Goal: Information Seeking & Learning: Learn about a topic

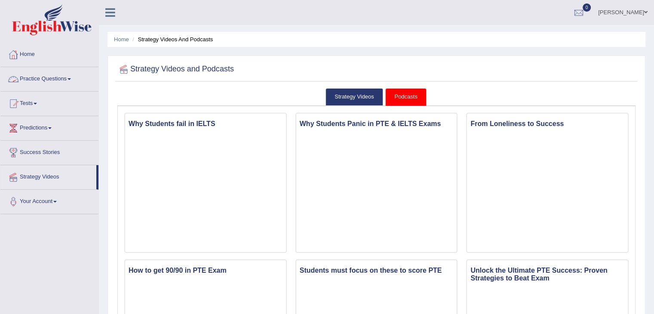
click at [45, 77] on link "Practice Questions" at bounding box center [49, 77] width 98 height 21
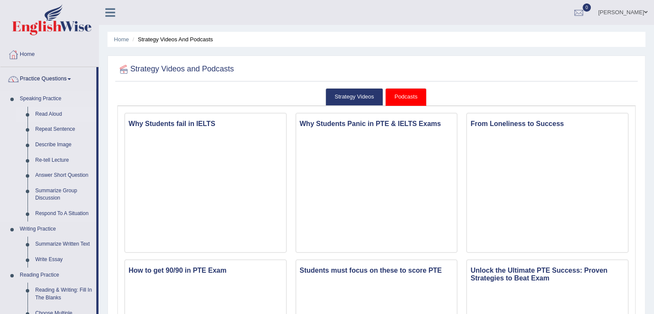
click at [48, 116] on link "Read Aloud" at bounding box center [63, 114] width 65 height 15
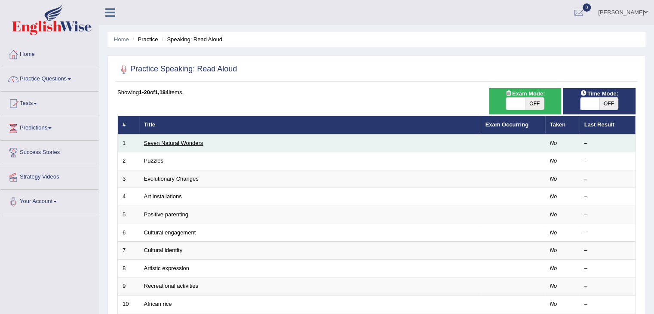
click at [169, 143] on link "Seven Natural Wonders" at bounding box center [173, 143] width 59 height 6
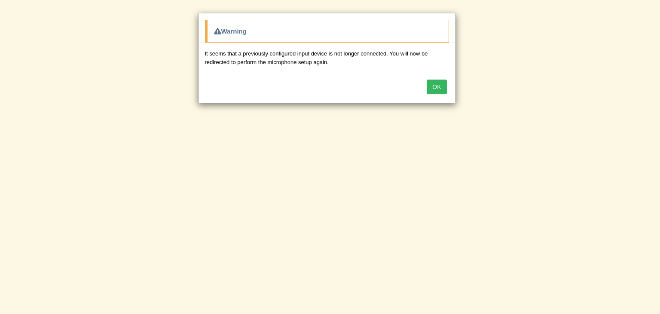
click at [436, 85] on button "OK" at bounding box center [437, 87] width 20 height 15
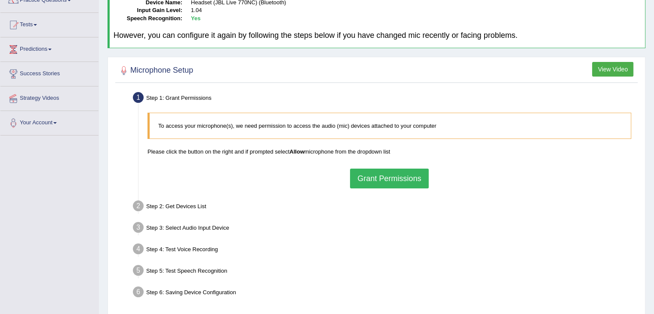
scroll to position [86, 0]
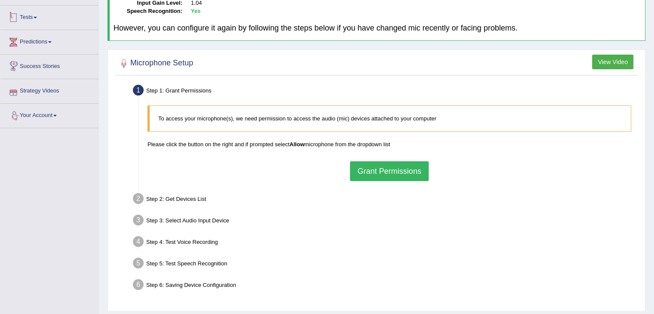
click at [45, 21] on link "Tests" at bounding box center [49, 16] width 98 height 21
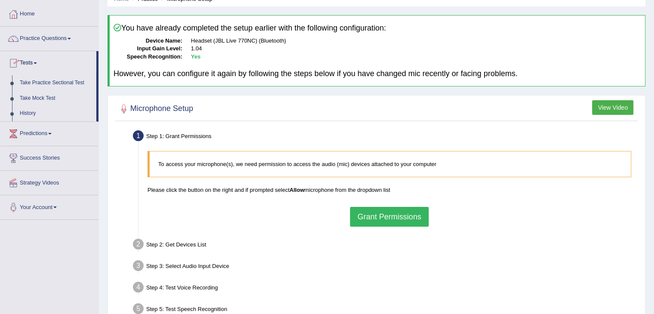
scroll to position [0, 0]
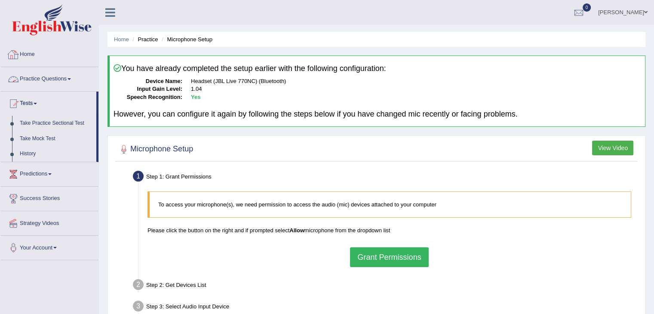
click at [36, 81] on link "Practice Questions" at bounding box center [49, 77] width 98 height 21
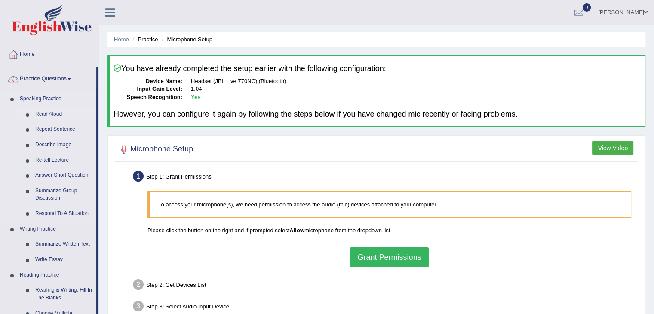
click at [41, 116] on link "Read Aloud" at bounding box center [63, 114] width 65 height 15
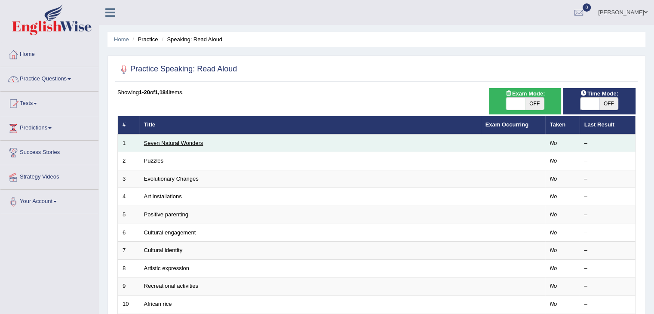
click at [173, 141] on link "Seven Natural Wonders" at bounding box center [173, 143] width 59 height 6
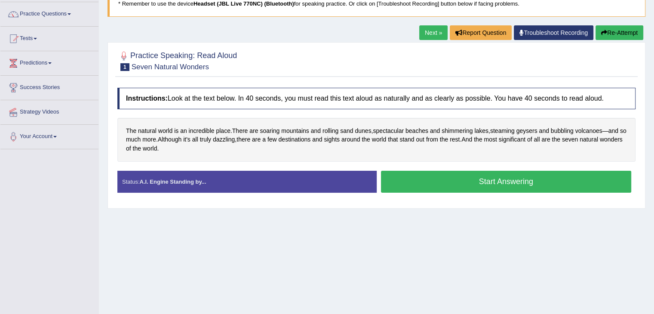
scroll to position [86, 0]
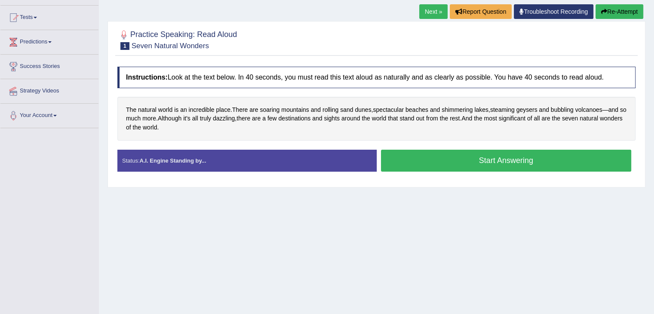
click at [454, 164] on button "Start Answering" at bounding box center [506, 161] width 251 height 22
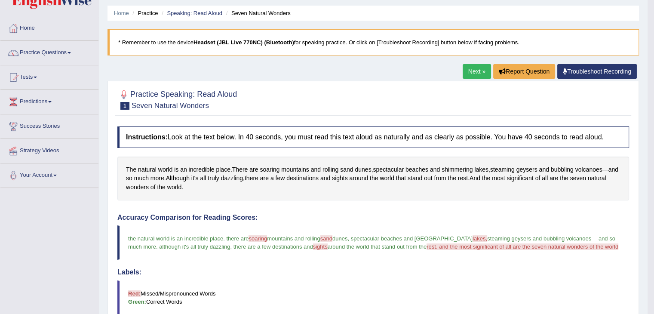
scroll to position [9, 0]
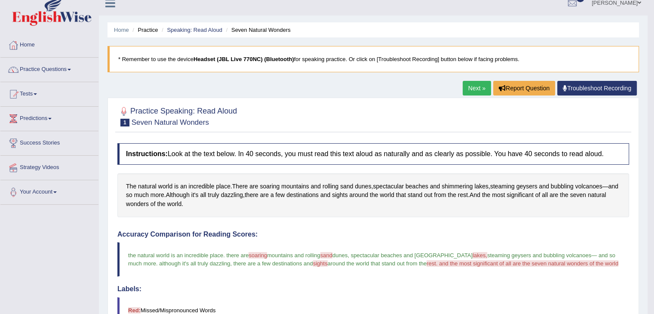
click at [476, 90] on link "Next »" at bounding box center [477, 88] width 28 height 15
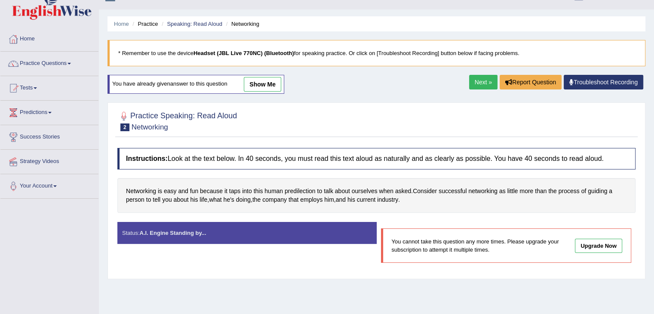
scroll to position [43, 0]
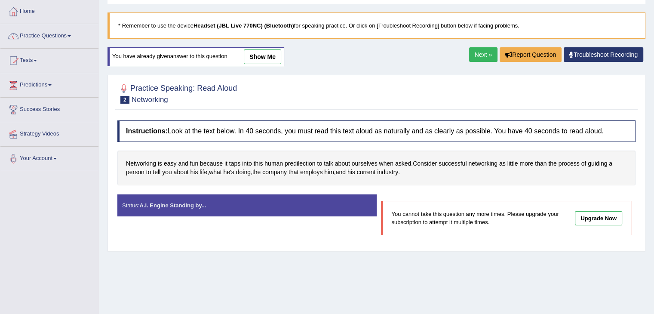
click at [482, 58] on link "Next »" at bounding box center [483, 54] width 28 height 15
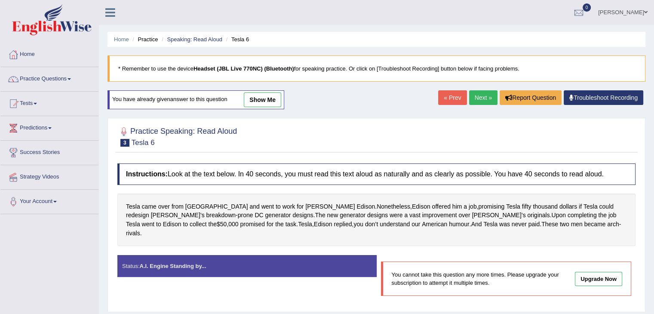
click at [482, 97] on link "Next »" at bounding box center [483, 97] width 28 height 15
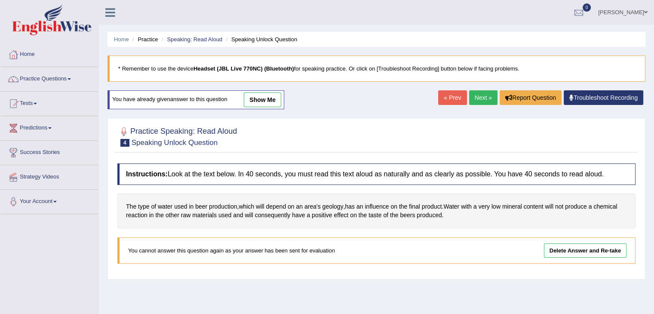
click at [484, 101] on link "Next »" at bounding box center [483, 97] width 28 height 15
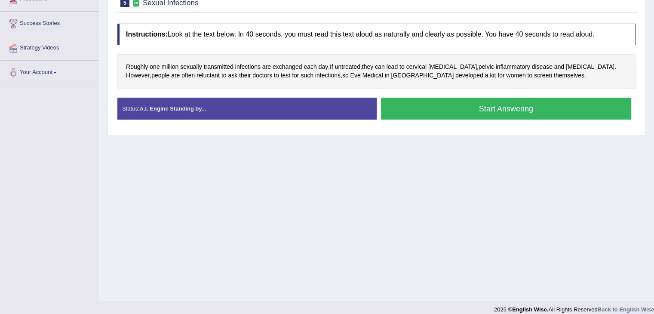
scroll to position [138, 0]
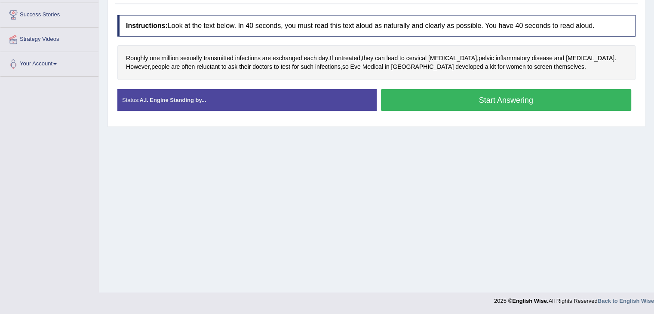
click at [478, 98] on button "Start Answering" at bounding box center [506, 100] width 251 height 22
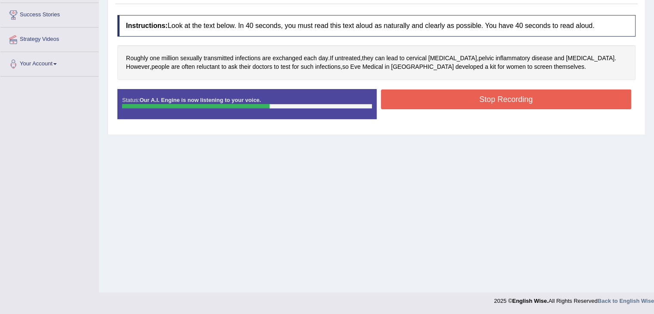
click at [476, 102] on button "Stop Recording" at bounding box center [506, 99] width 251 height 20
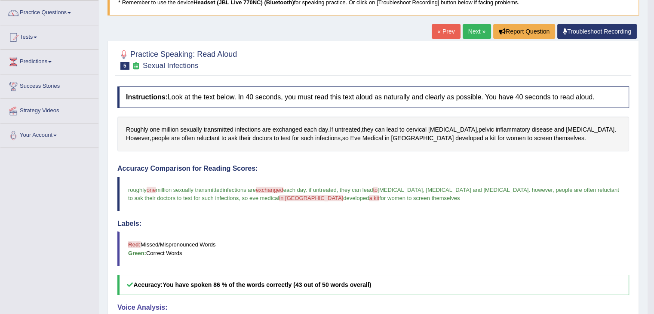
scroll to position [48, 0]
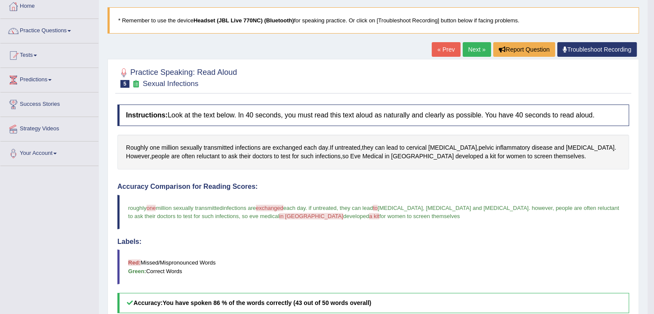
click at [476, 50] on link "Next »" at bounding box center [477, 49] width 28 height 15
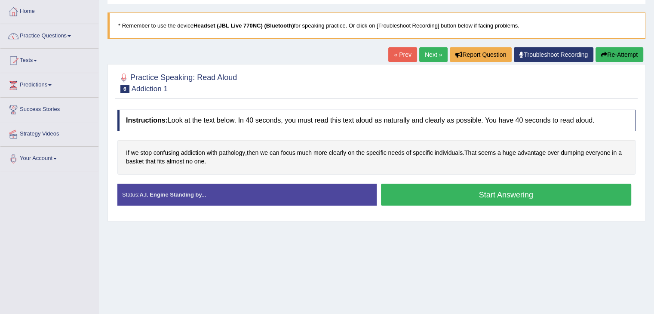
click at [504, 196] on button "Start Answering" at bounding box center [506, 195] width 251 height 22
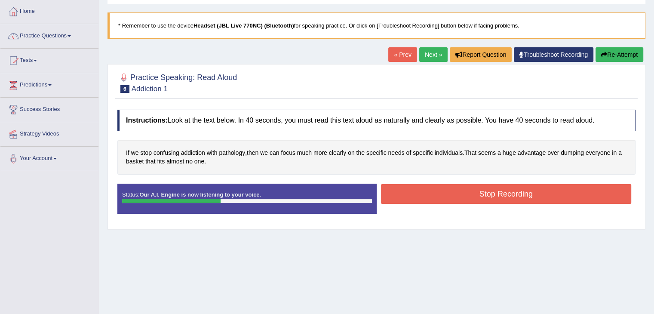
click at [502, 196] on button "Stop Recording" at bounding box center [506, 194] width 251 height 20
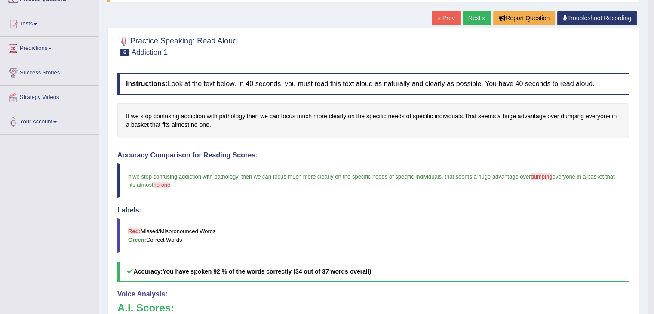
scroll to position [43, 0]
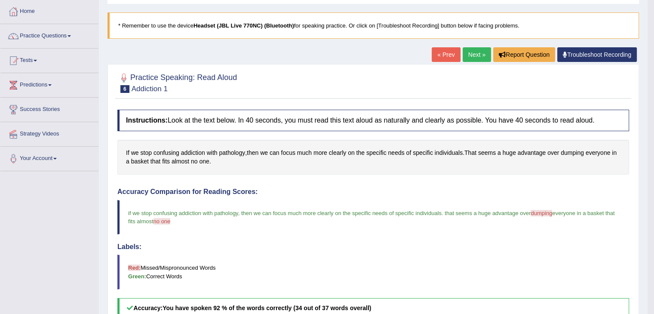
click at [479, 54] on link "Next »" at bounding box center [477, 54] width 28 height 15
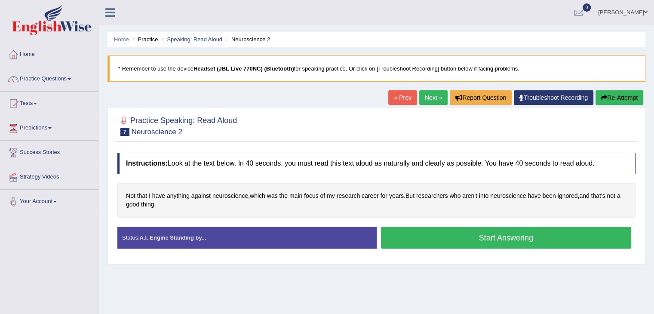
click at [493, 239] on button "Start Answering" at bounding box center [506, 238] width 251 height 22
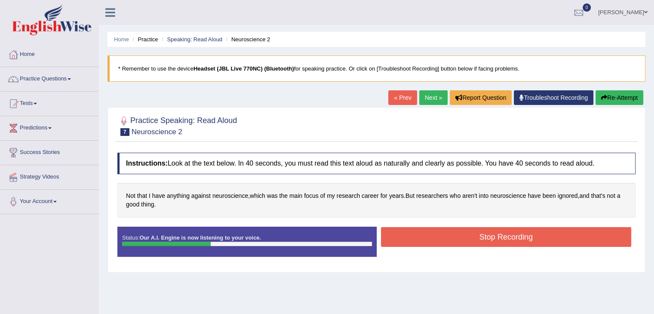
click at [485, 235] on button "Stop Recording" at bounding box center [506, 237] width 251 height 20
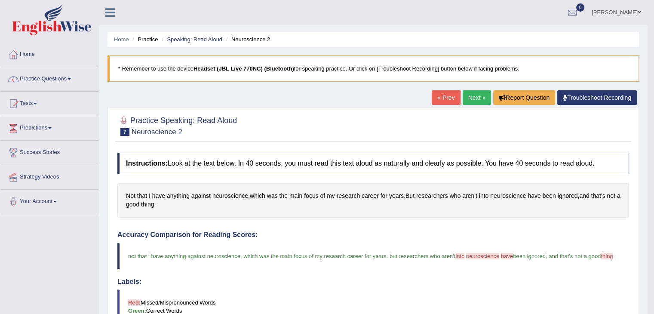
click at [480, 97] on link "Next »" at bounding box center [477, 97] width 28 height 15
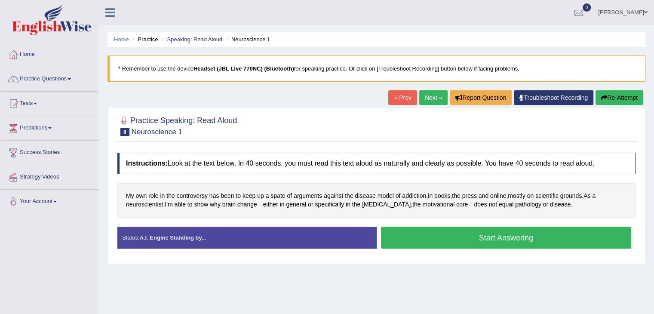
click at [439, 242] on button "Start Answering" at bounding box center [506, 238] width 251 height 22
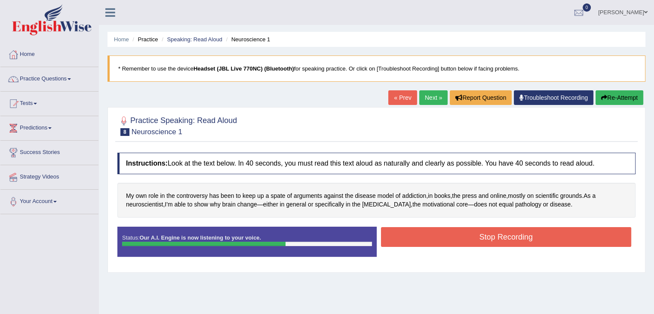
click at [444, 227] on button "Stop Recording" at bounding box center [506, 237] width 251 height 20
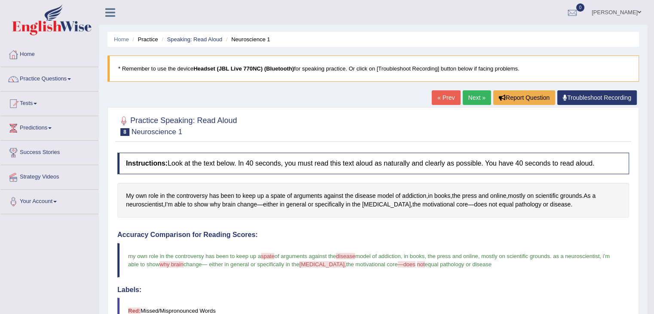
click at [473, 92] on link "Next »" at bounding box center [477, 97] width 28 height 15
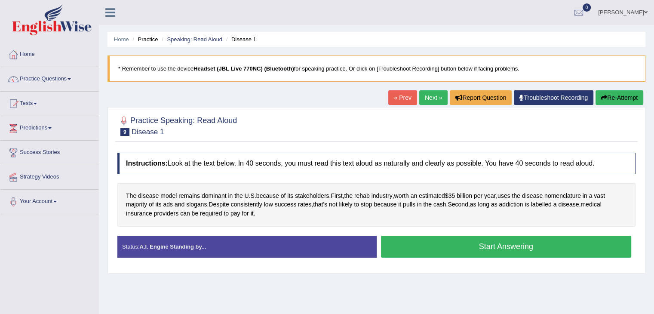
click at [488, 253] on button "Start Answering" at bounding box center [506, 247] width 251 height 22
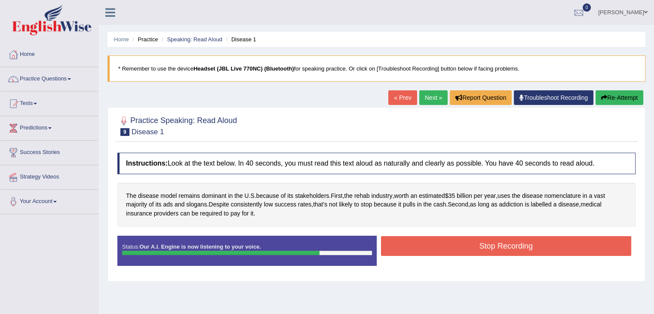
click at [488, 253] on button "Stop Recording" at bounding box center [506, 246] width 251 height 20
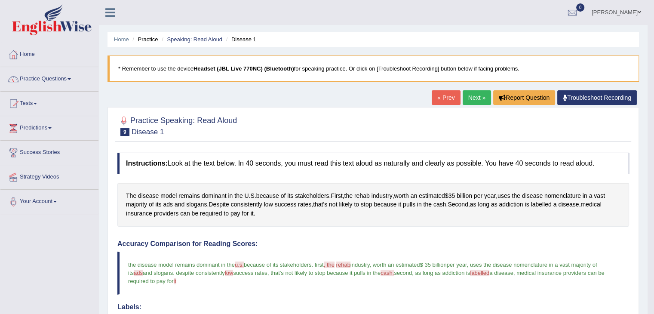
click at [473, 101] on link "Next »" at bounding box center [477, 97] width 28 height 15
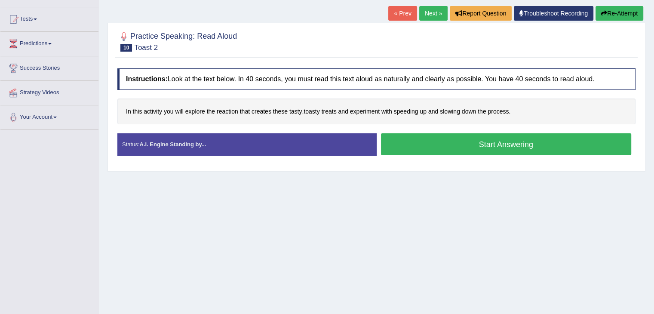
scroll to position [86, 0]
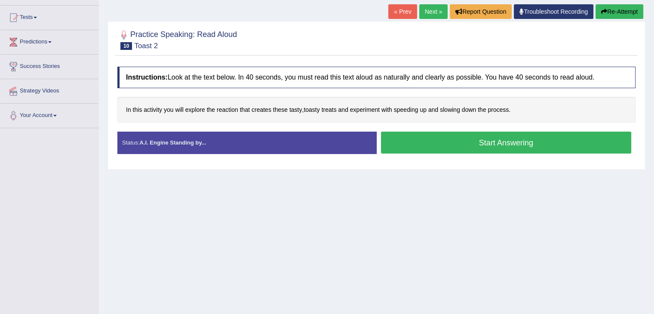
click at [411, 137] on button "Start Answering" at bounding box center [506, 143] width 251 height 22
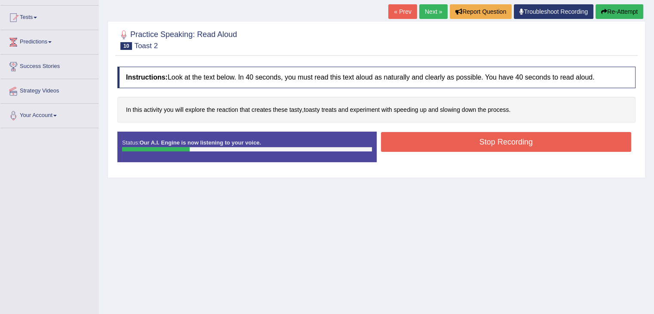
click at [414, 139] on button "Stop Recording" at bounding box center [506, 142] width 251 height 20
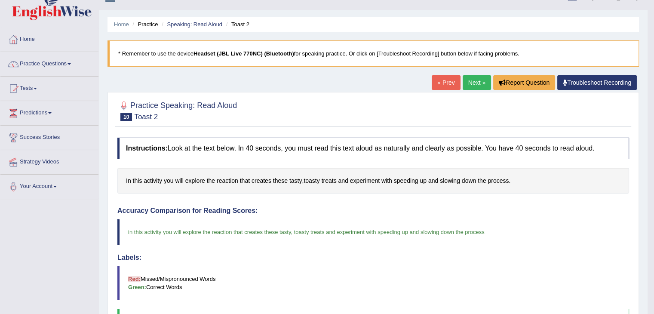
scroll to position [0, 0]
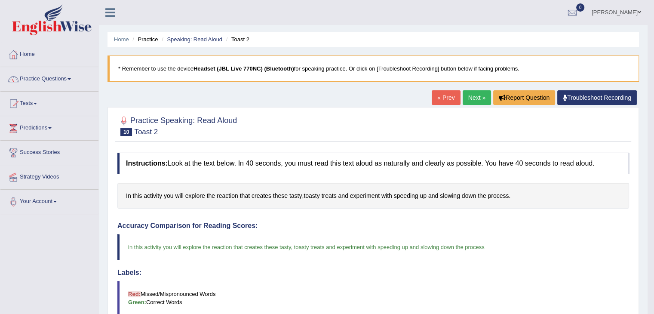
click at [481, 102] on link "Next »" at bounding box center [477, 97] width 28 height 15
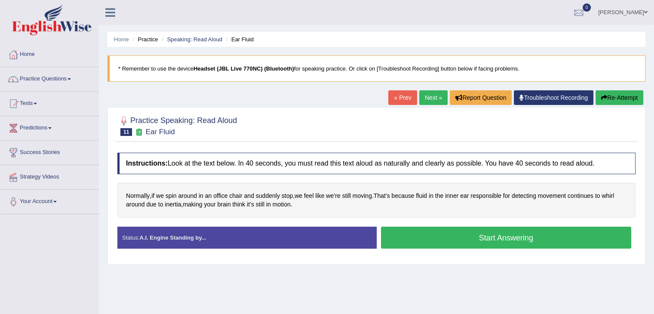
click at [493, 237] on button "Start Answering" at bounding box center [506, 238] width 251 height 22
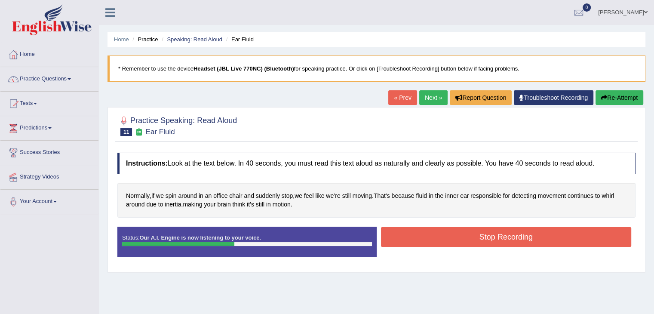
click at [492, 237] on button "Stop Recording" at bounding box center [506, 237] width 251 height 20
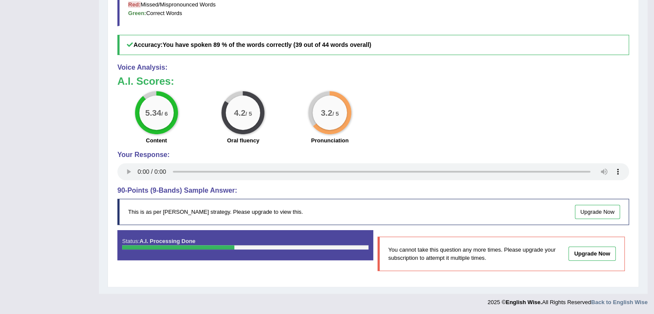
scroll to position [48, 0]
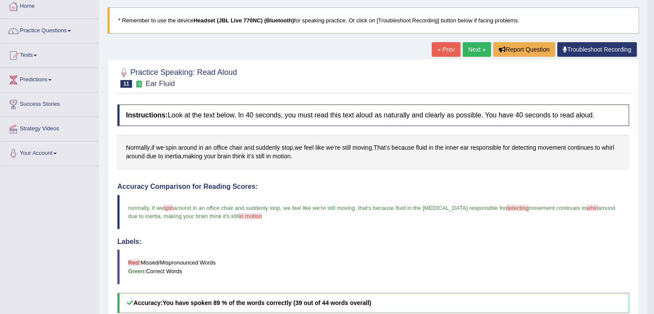
click at [479, 49] on link "Next »" at bounding box center [477, 49] width 28 height 15
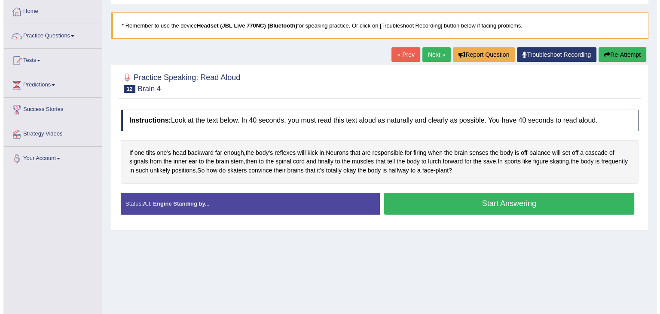
scroll to position [86, 0]
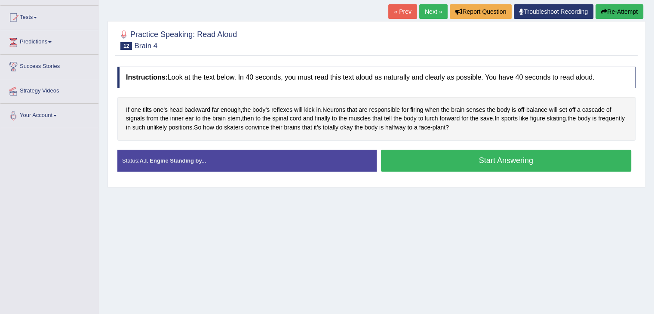
click at [427, 167] on button "Start Answering" at bounding box center [506, 161] width 251 height 22
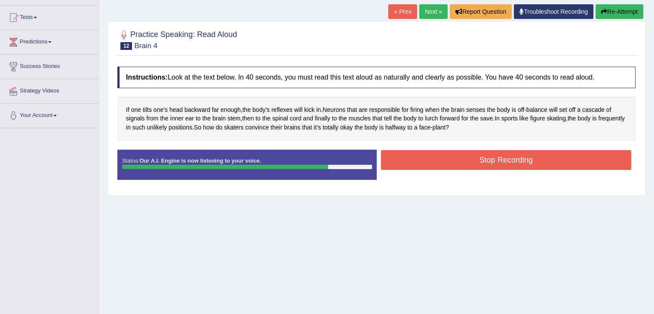
click at [427, 166] on button "Stop Recording" at bounding box center [506, 160] width 251 height 20
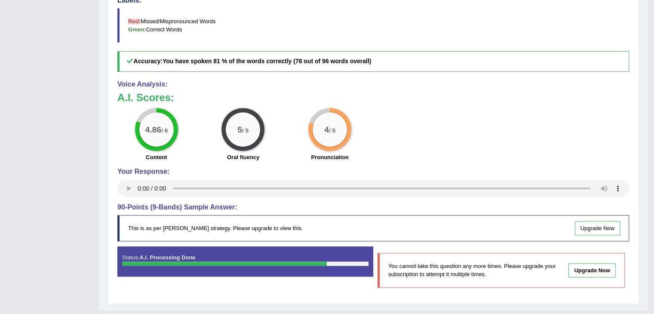
scroll to position [280, 0]
